Goal: Information Seeking & Learning: Learn about a topic

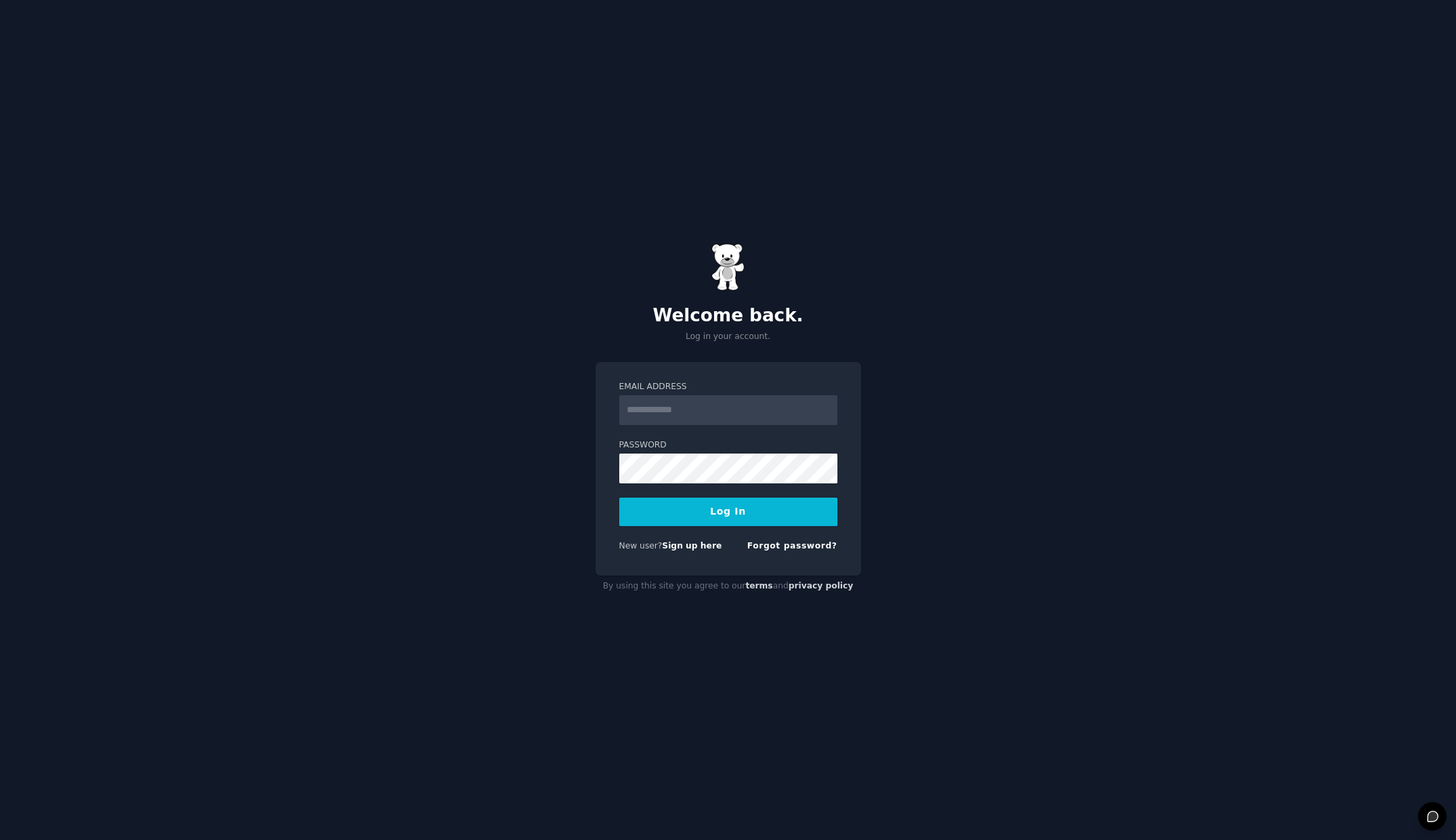
click at [826, 417] on input "Email Address" at bounding box center [728, 411] width 218 height 30
click at [0, 839] on com-1password-button at bounding box center [0, 840] width 0 height 0
type input "**********"
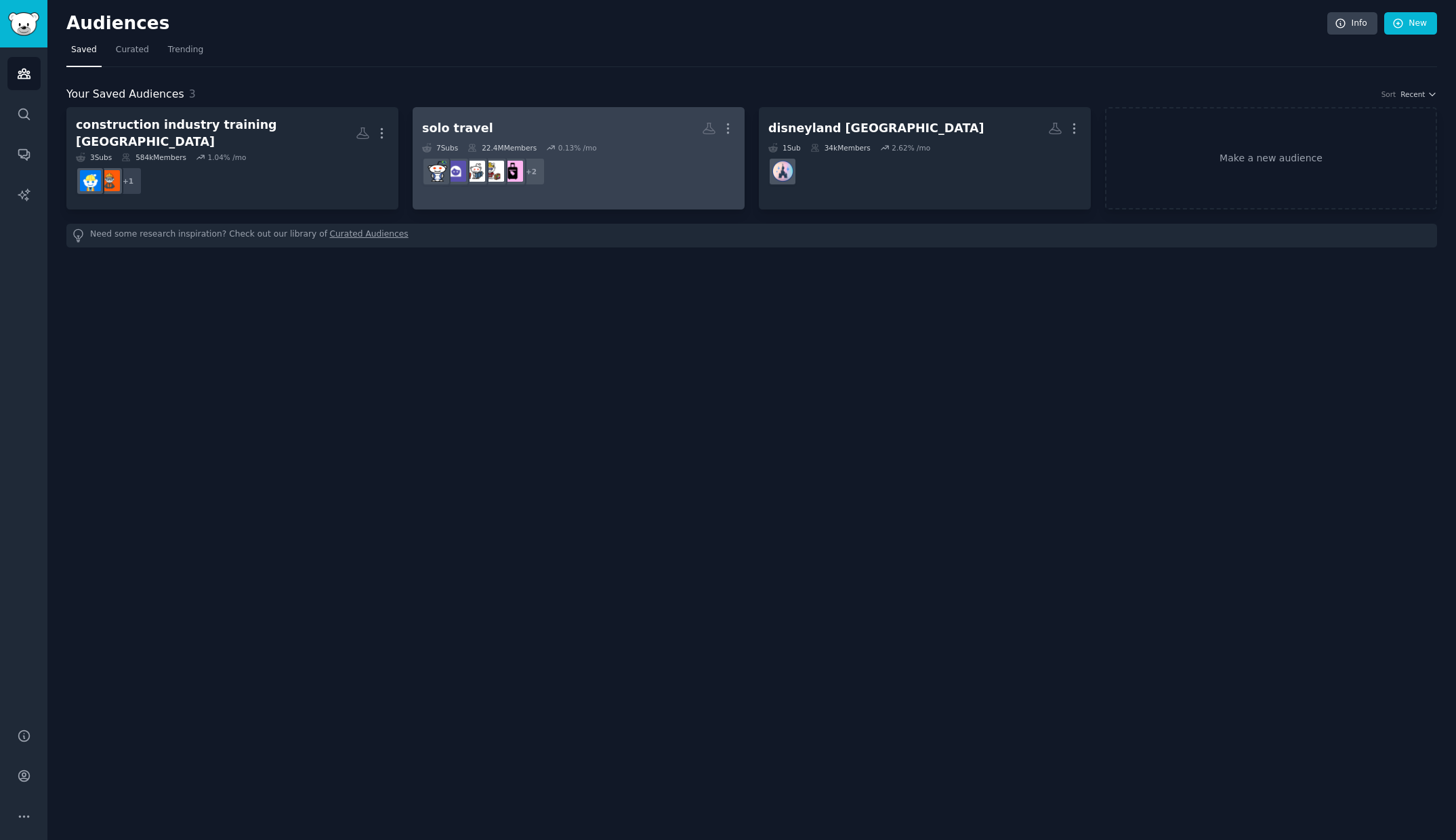
click at [463, 129] on div "solo travel" at bounding box center [457, 128] width 71 height 17
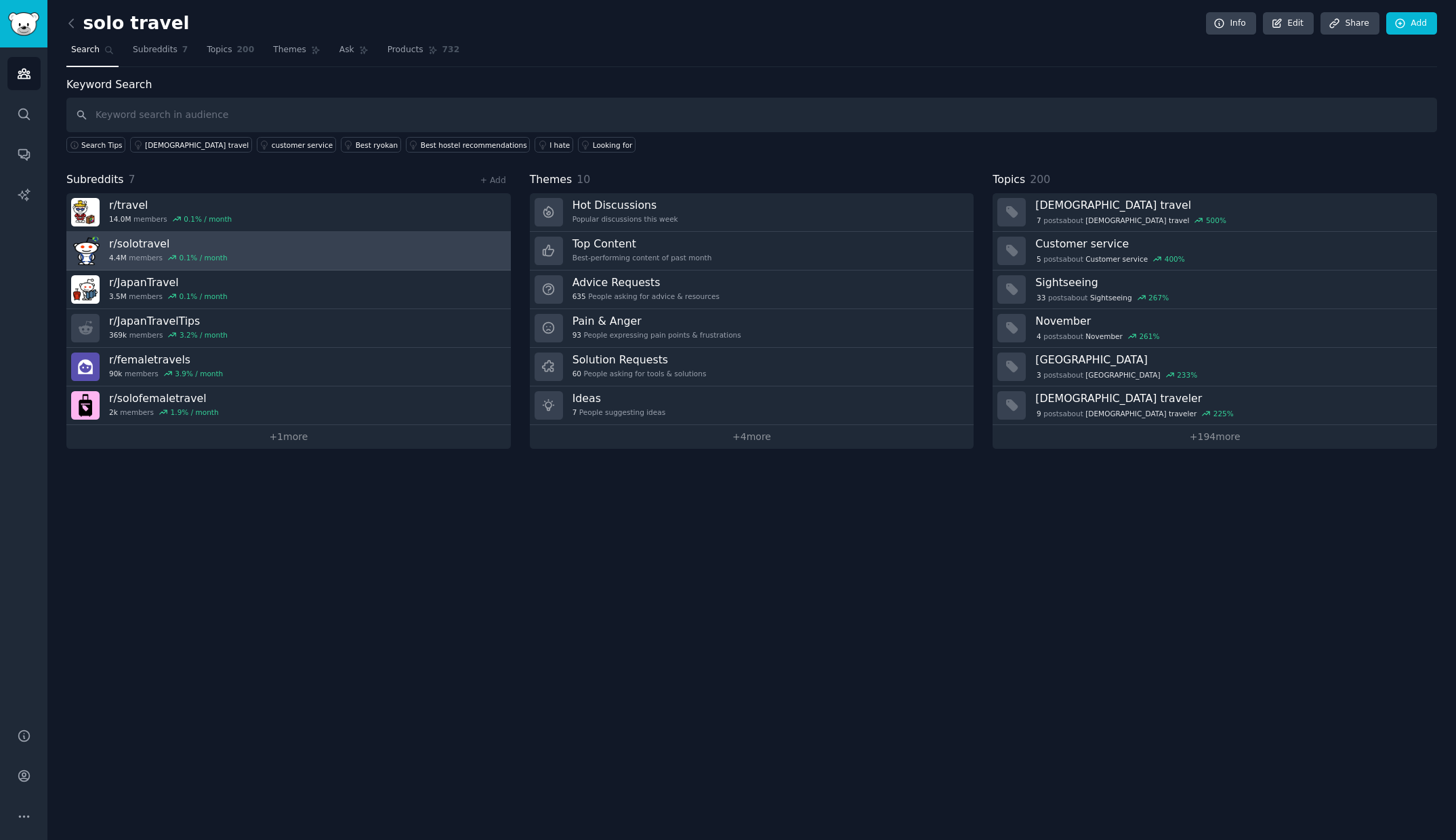
click at [134, 243] on h3 "r/ solotravel" at bounding box center [168, 243] width 119 height 14
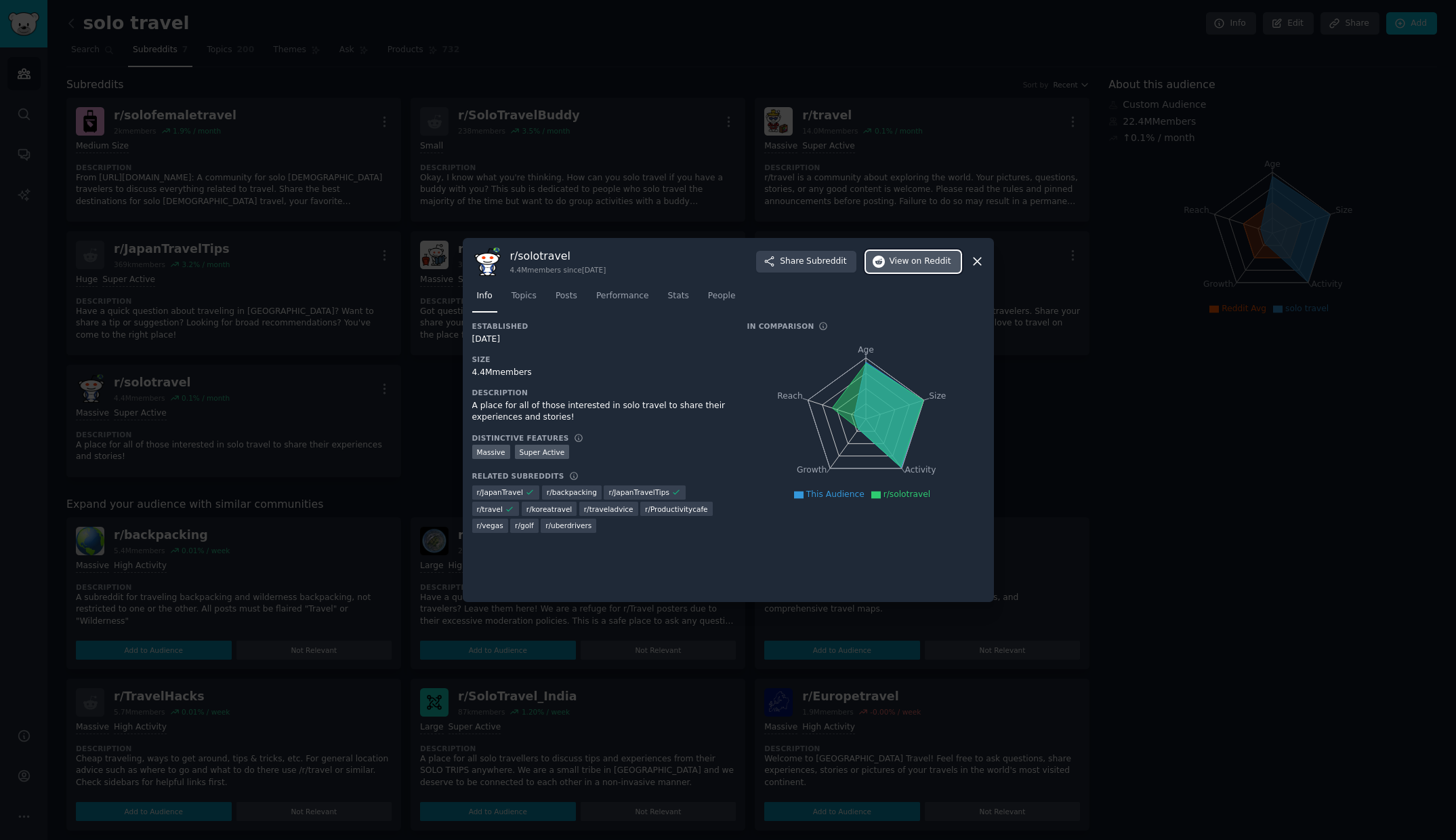
click at [897, 265] on span "View on Reddit" at bounding box center [920, 262] width 62 height 12
